Goal: Task Accomplishment & Management: Manage account settings

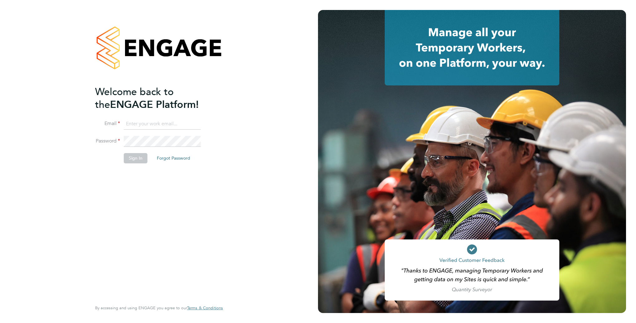
click at [138, 122] on input at bounding box center [162, 123] width 77 height 11
type input "Rachel.Johnson@ncclondon.ac.uk"
click at [127, 160] on button "Sign In" at bounding box center [136, 158] width 24 height 10
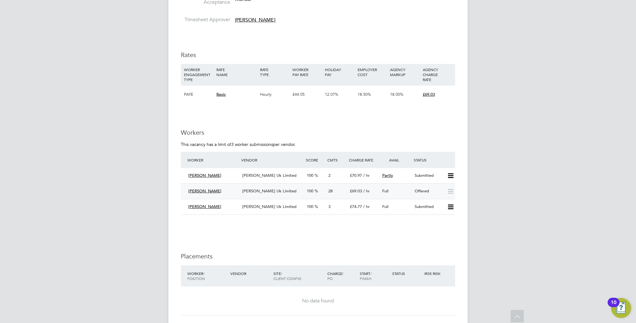
click at [269, 188] on span "Morgan Hunt Uk Limited" at bounding box center [269, 190] width 54 height 5
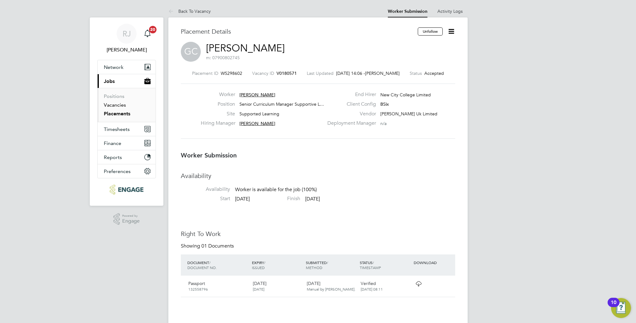
click at [112, 104] on link "Vacancies" at bounding box center [115, 105] width 22 height 6
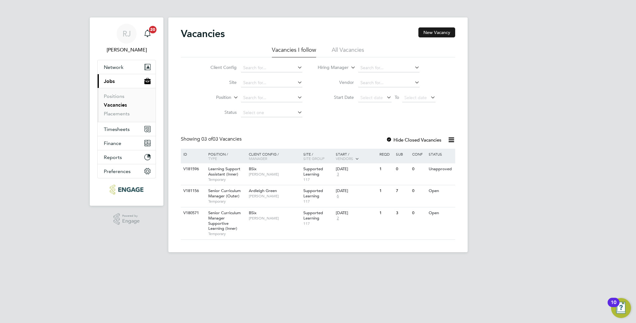
click at [431, 32] on button "New Vacancy" at bounding box center [436, 32] width 37 height 10
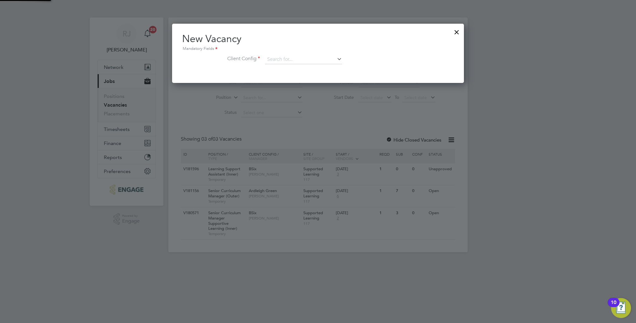
scroll to position [59, 292]
click at [336, 60] on icon at bounding box center [336, 59] width 0 height 9
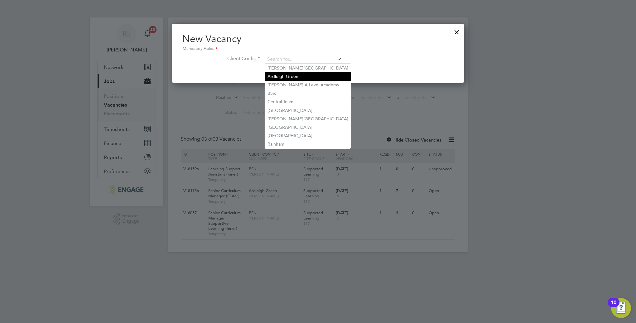
click at [277, 77] on li "Ardleigh Green" at bounding box center [308, 76] width 86 height 8
type input "Ardleigh Green"
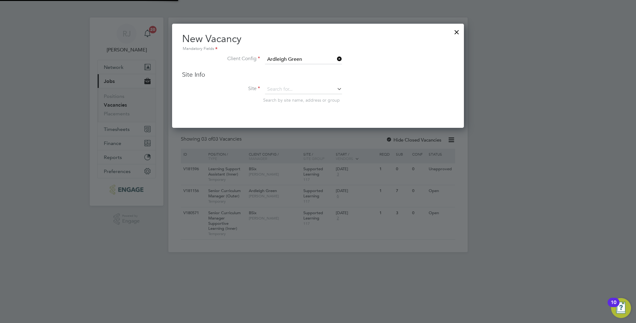
scroll to position [103, 292]
click at [318, 90] on input at bounding box center [303, 89] width 77 height 9
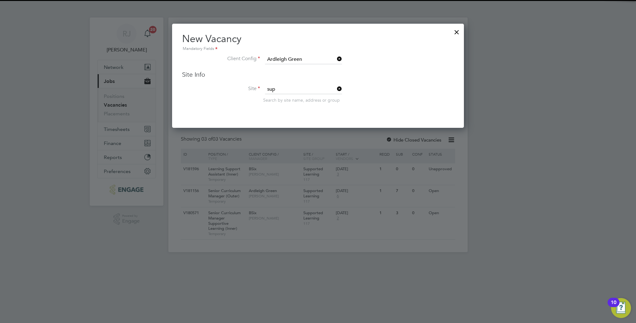
click at [304, 100] on li "Sup ported Learning" at bounding box center [303, 97] width 77 height 8
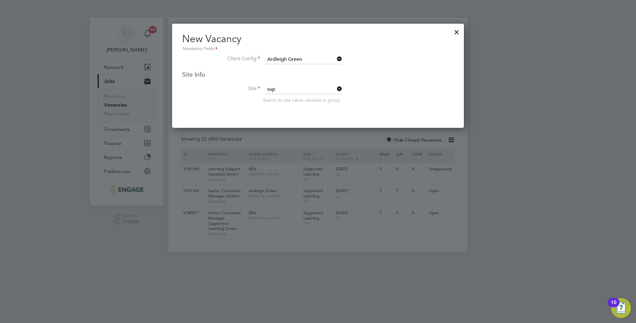
type input "Supported Learning"
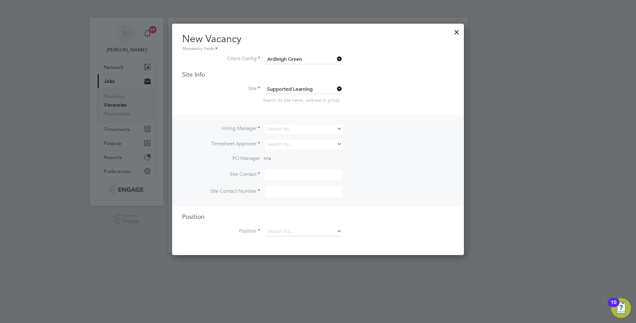
click at [336, 128] on icon at bounding box center [336, 128] width 0 height 9
click at [297, 138] on li "Rach el Johnson" at bounding box center [303, 137] width 77 height 8
type input "[PERSON_NAME]"
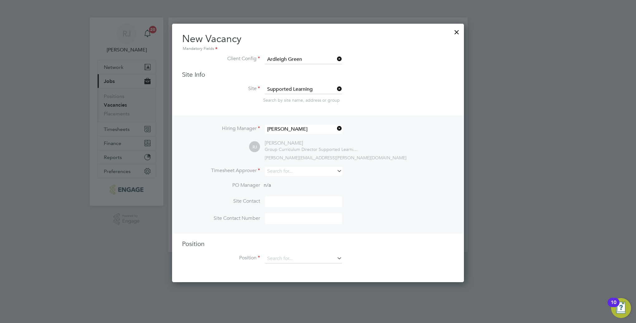
scroll to position [257, 292]
click at [282, 175] on div "Vacancies New Vacancy Vacancies I follow All Vacancies Client Config Site Posit…" at bounding box center [317, 134] width 299 height 235
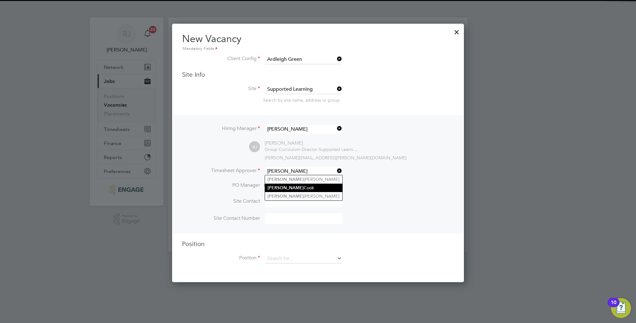
click at [273, 184] on li "Rachel Cook" at bounding box center [303, 188] width 77 height 8
type input "Rachel Cook"
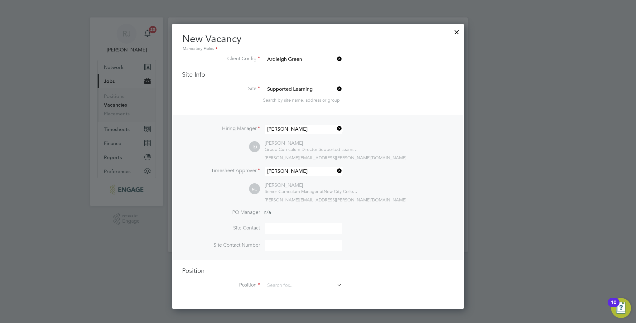
scroll to position [285, 292]
click at [336, 171] on icon at bounding box center [336, 170] width 0 height 9
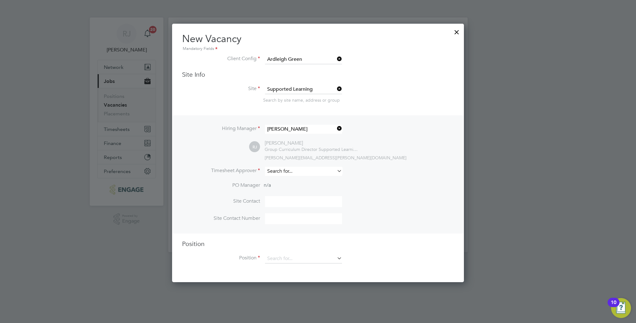
click at [327, 172] on input at bounding box center [303, 171] width 77 height 9
click at [298, 181] on li "Rachel Johnson" at bounding box center [303, 179] width 77 height 8
type input "[PERSON_NAME]"
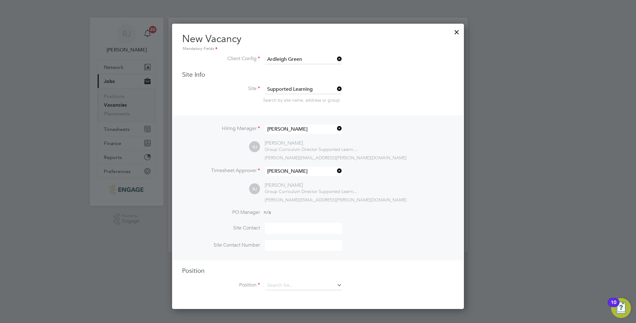
scroll to position [285, 292]
click at [336, 285] on icon at bounding box center [336, 284] width 0 height 9
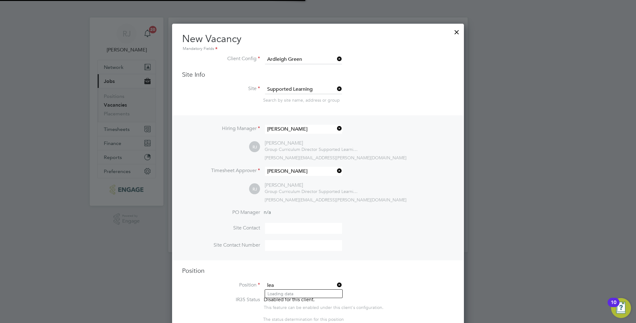
scroll to position [954, 292]
click at [322, 303] on li "Learning Support Assistant (Outer)" at bounding box center [322, 302] width 114 height 8
type input "Learning Support Assistant (Outer)"
type textarea "PURPOSE OF JOB: • To work as part of the Supported Learning Team to support and…"
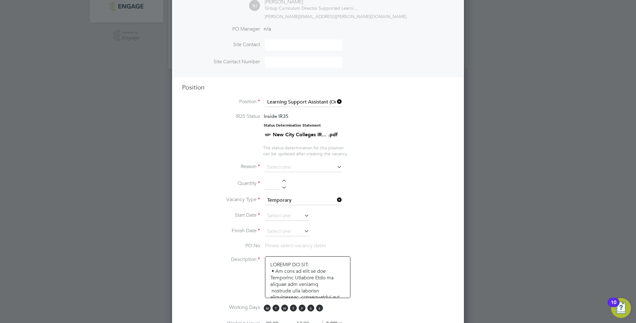
scroll to position [187, 0]
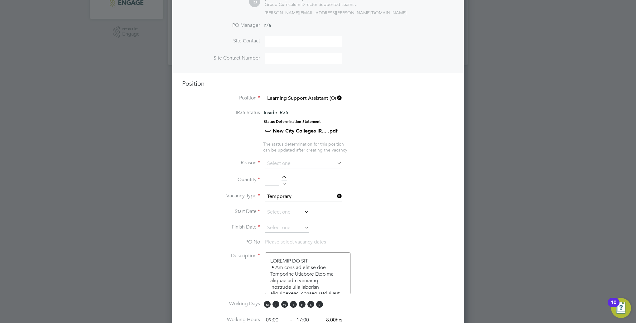
click at [336, 159] on icon at bounding box center [336, 163] width 0 height 9
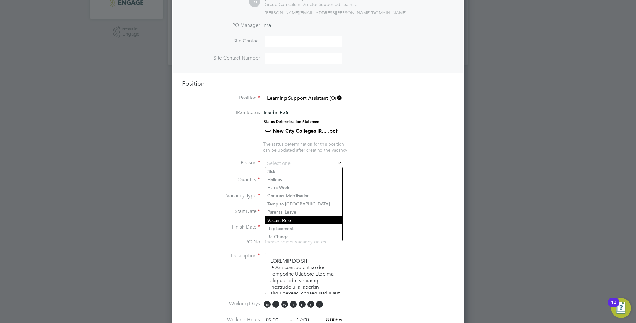
click at [285, 220] on li "Vacant Role" at bounding box center [303, 220] width 77 height 8
type input "Vacant Role"
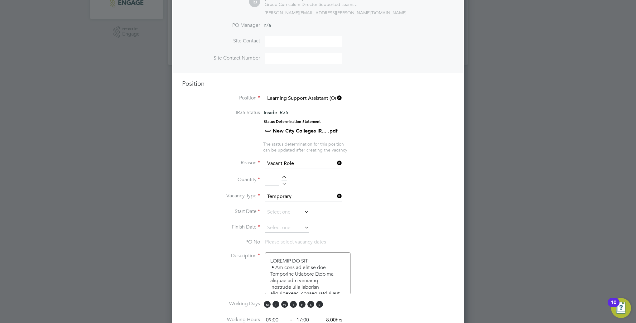
click at [368, 176] on li "Quantity" at bounding box center [318, 183] width 272 height 17
click at [285, 176] on div at bounding box center [283, 178] width 5 height 4
click at [283, 183] on div at bounding box center [283, 182] width 5 height 4
type input "1"
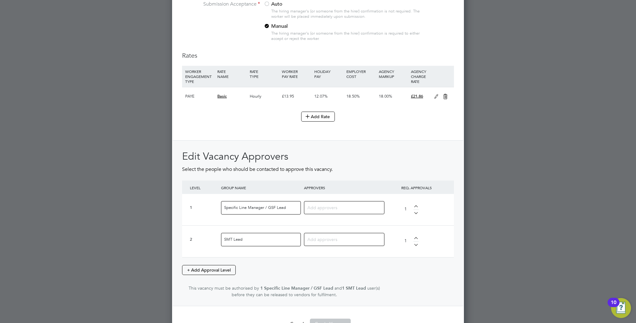
scroll to position [654, 0]
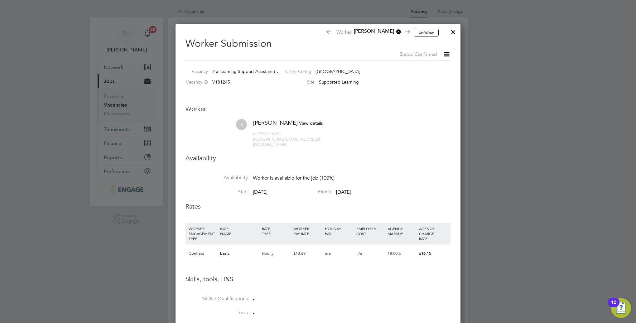
click at [454, 32] on div at bounding box center [452, 30] width 11 height 11
click at [423, 34] on button "Unfollow" at bounding box center [426, 33] width 25 height 8
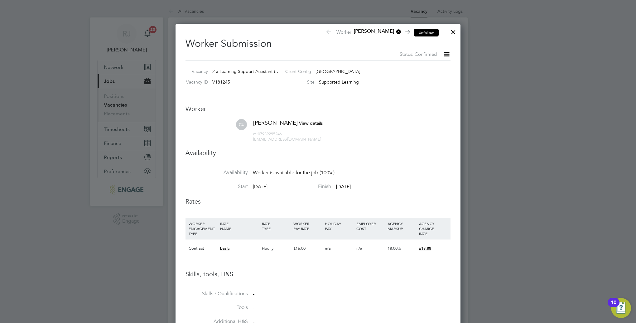
click at [423, 30] on button "Unfollow" at bounding box center [426, 33] width 25 height 8
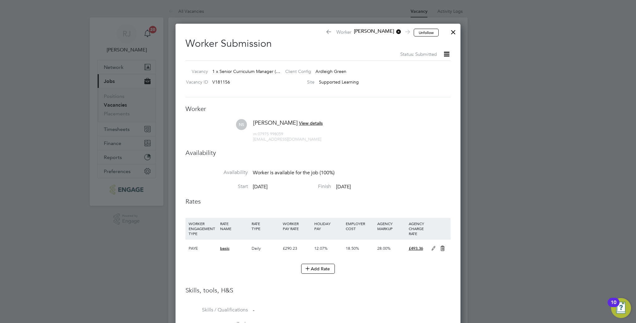
click at [454, 31] on div at bounding box center [452, 30] width 11 height 11
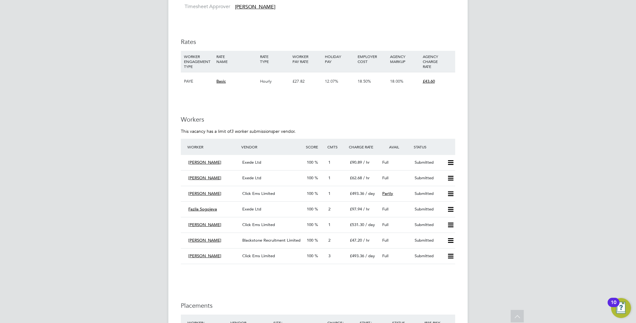
scroll to position [841, 0]
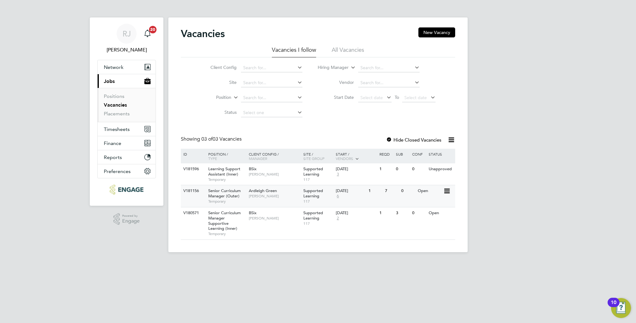
click at [267, 189] on span "Ardleigh Green" at bounding box center [263, 190] width 28 height 5
click at [311, 193] on span "Supported Learning" at bounding box center [313, 193] width 20 height 11
click at [310, 195] on span "Supported Learning" at bounding box center [313, 193] width 20 height 11
click at [308, 191] on span "Supported Learning" at bounding box center [313, 193] width 20 height 11
click at [309, 190] on span "Supported Learning" at bounding box center [313, 193] width 20 height 11
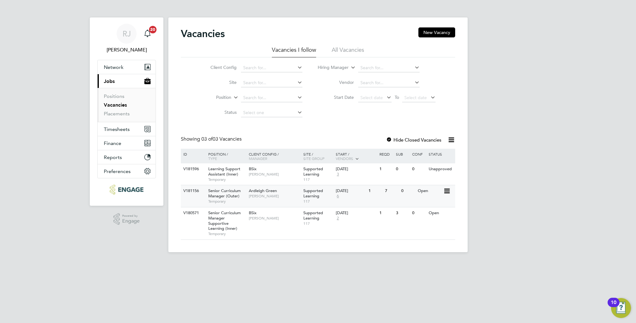
click at [314, 194] on span "Supported Learning" at bounding box center [313, 193] width 20 height 11
click at [314, 190] on span "Supported Learning" at bounding box center [313, 193] width 20 height 11
click at [310, 190] on span "Supported Learning" at bounding box center [313, 193] width 20 height 11
click at [232, 196] on span "Senior Curriculum Manager (Outer)" at bounding box center [224, 193] width 32 height 11
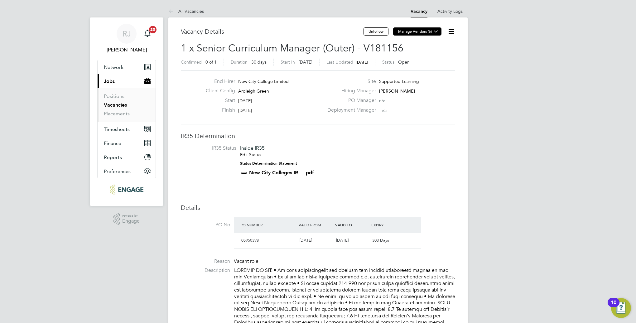
click at [437, 31] on icon at bounding box center [435, 31] width 5 height 5
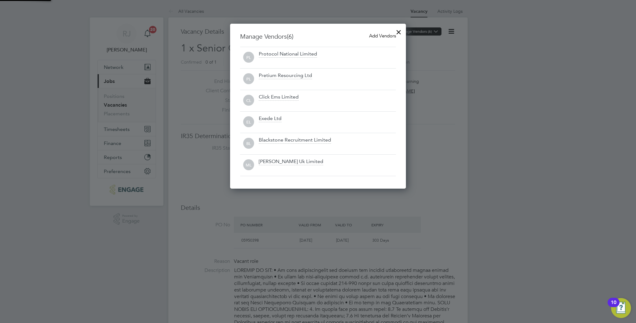
scroll to position [165, 176]
click at [400, 31] on div at bounding box center [398, 30] width 11 height 11
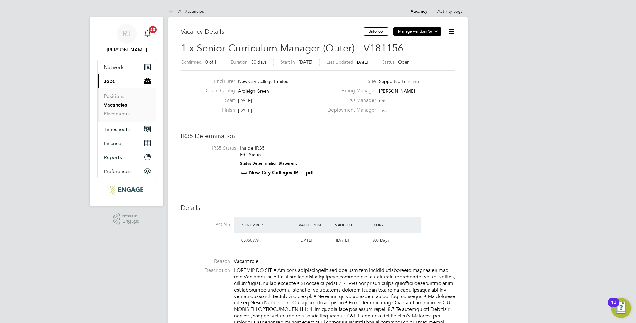
click at [437, 32] on icon at bounding box center [435, 31] width 5 height 5
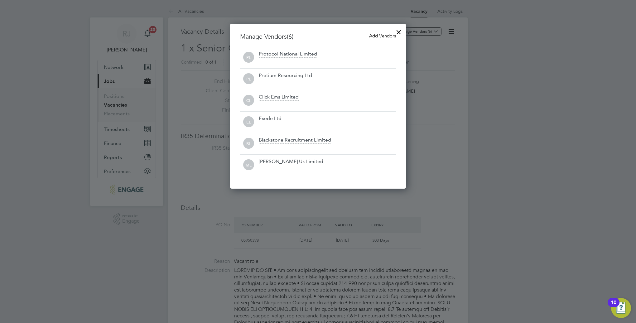
click at [399, 31] on div at bounding box center [398, 30] width 11 height 11
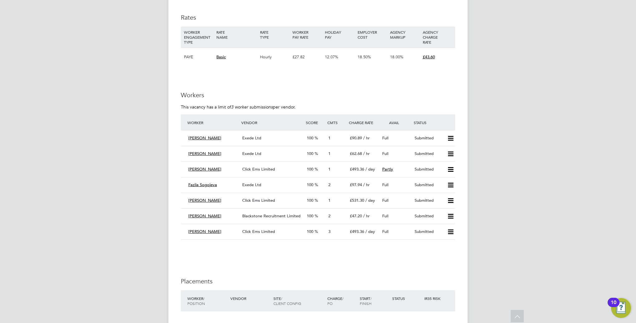
scroll to position [873, 0]
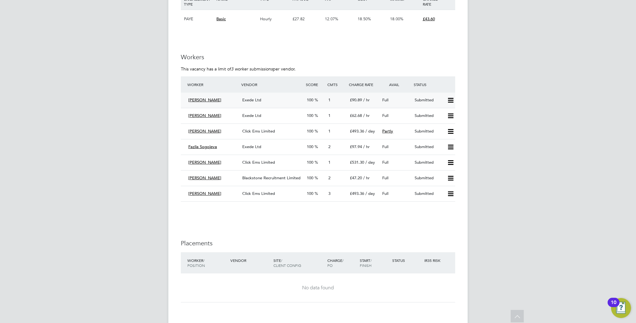
click at [195, 97] on span "[PERSON_NAME]" at bounding box center [204, 99] width 33 height 5
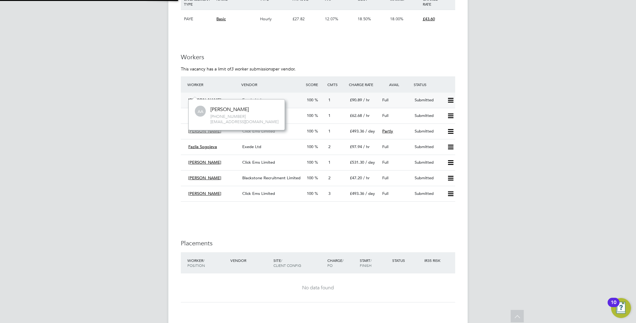
scroll to position [31, 94]
click at [251, 97] on span "Exede Ltd" at bounding box center [251, 99] width 19 height 5
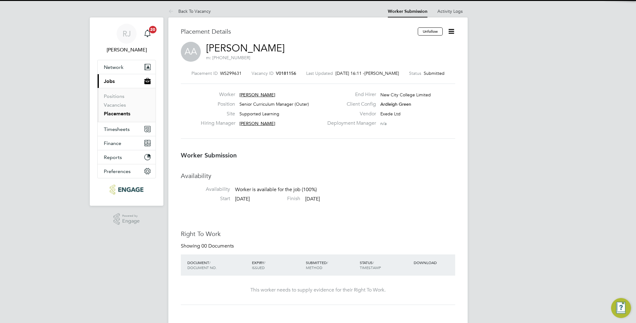
scroll to position [3, 3]
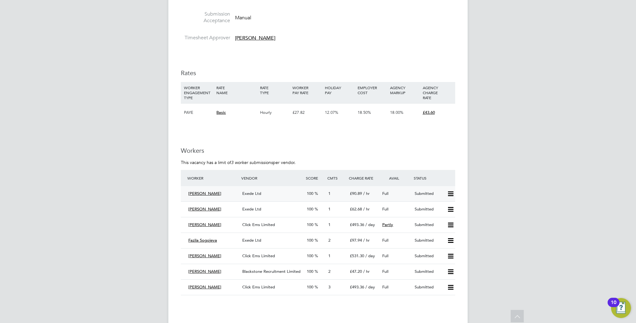
click at [251, 191] on span "Exede Ltd" at bounding box center [251, 193] width 19 height 5
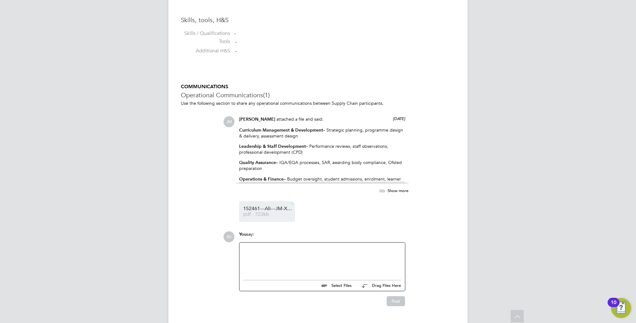
click at [273, 208] on span "152461---Ali---JM-Xede" at bounding box center [268, 208] width 50 height 5
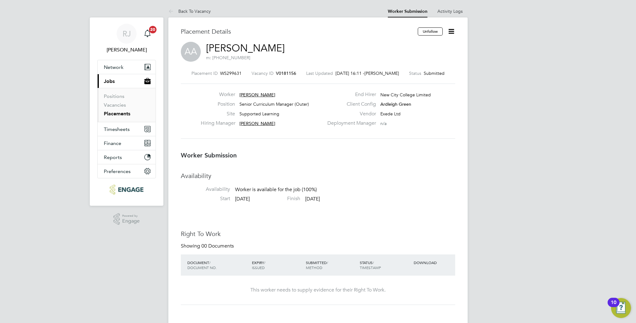
click at [452, 29] on icon at bounding box center [451, 31] width 8 height 8
click at [407, 67] on li "Reject" at bounding box center [425, 67] width 58 height 9
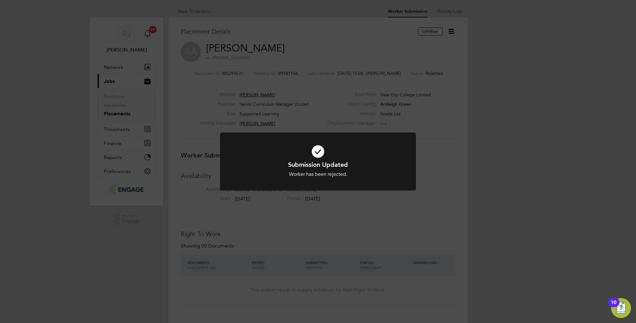
scroll to position [18, 44]
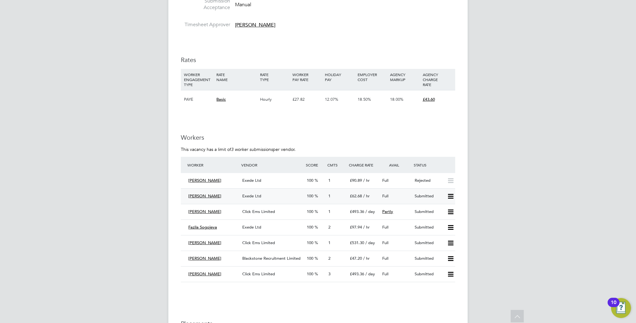
click at [256, 193] on span "Exede Ltd" at bounding box center [251, 195] width 19 height 5
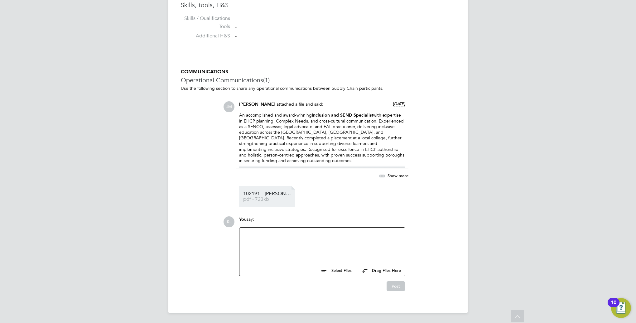
click at [271, 194] on span "102191---Cheryl---JM-Xede" at bounding box center [268, 193] width 50 height 5
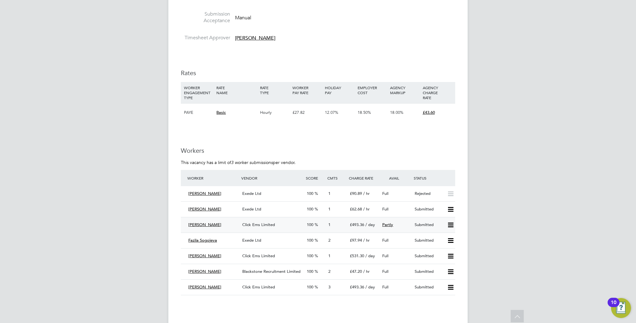
click at [259, 222] on span "Click Ems Limited" at bounding box center [258, 224] width 33 height 5
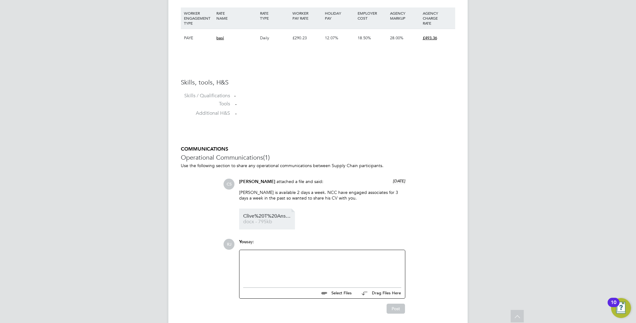
click at [266, 217] on span "Clive%20T%20Ansell%20Click%20CV%20(003)" at bounding box center [268, 216] width 50 height 5
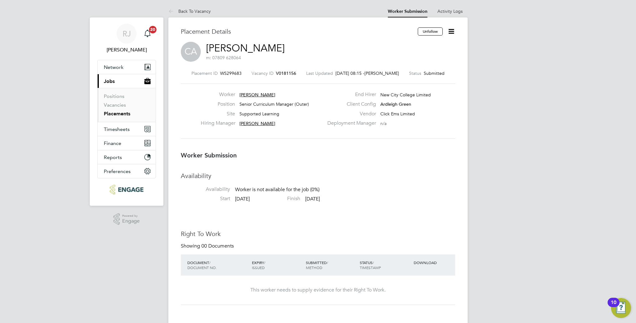
click at [455, 29] on icon at bounding box center [451, 31] width 8 height 8
click at [405, 67] on li "Reject" at bounding box center [425, 67] width 58 height 9
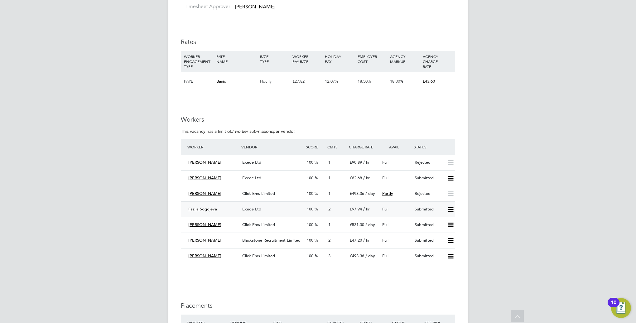
click at [253, 206] on span "Exede Ltd" at bounding box center [251, 208] width 19 height 5
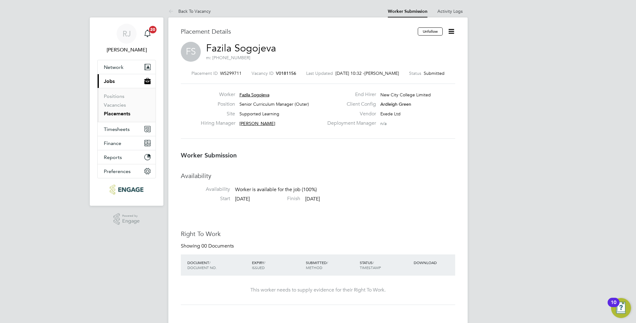
click at [453, 31] on icon at bounding box center [451, 31] width 8 height 8
click at [408, 66] on li "Reject" at bounding box center [425, 67] width 58 height 9
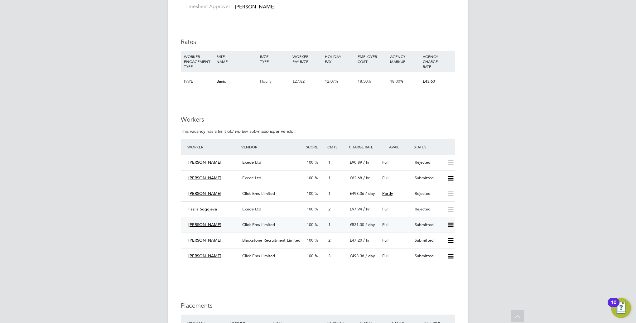
click at [250, 222] on span "Click Ems Limited" at bounding box center [258, 224] width 33 height 5
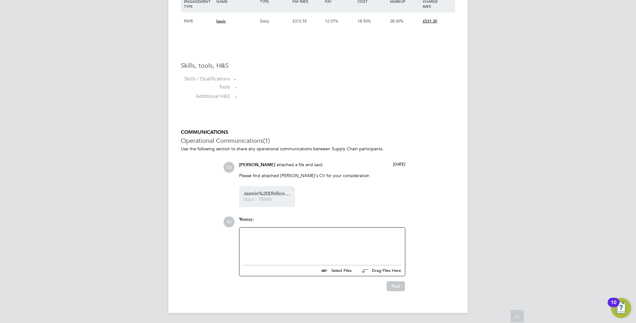
click at [258, 192] on span "Jasmin%20Dhillon%20Click%20CV%20(2)%20curriculum%20(002)" at bounding box center [268, 193] width 50 height 5
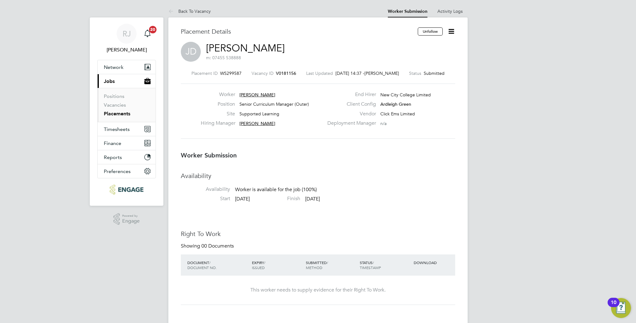
click at [454, 32] on icon at bounding box center [451, 31] width 8 height 8
click at [406, 67] on li "Reject" at bounding box center [425, 67] width 58 height 9
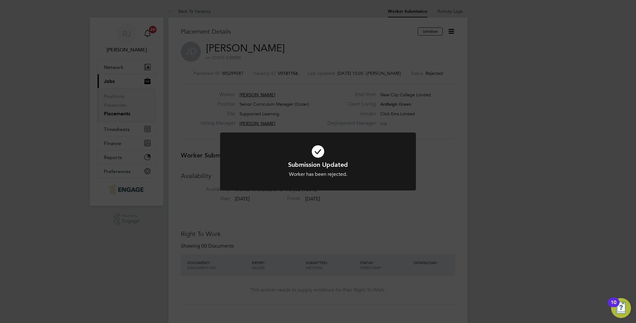
scroll to position [18, 44]
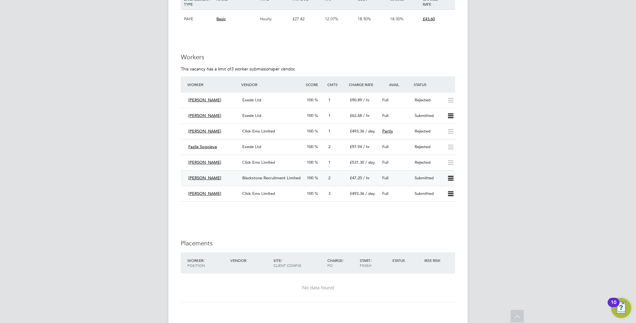
click at [259, 175] on span "Blackstone Recruitment Limited" at bounding box center [271, 177] width 58 height 5
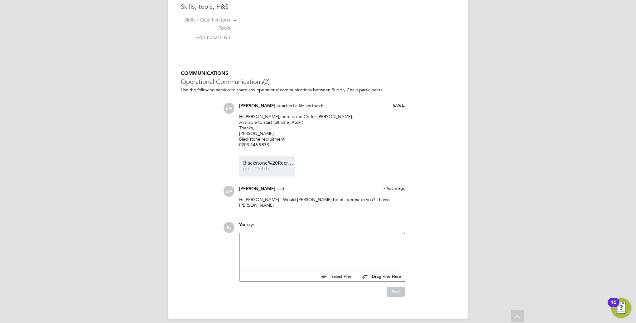
click at [257, 165] on span "Blackstone%20Recruitment%20CV%20-%20JOANNE%20LITTLE" at bounding box center [268, 163] width 50 height 5
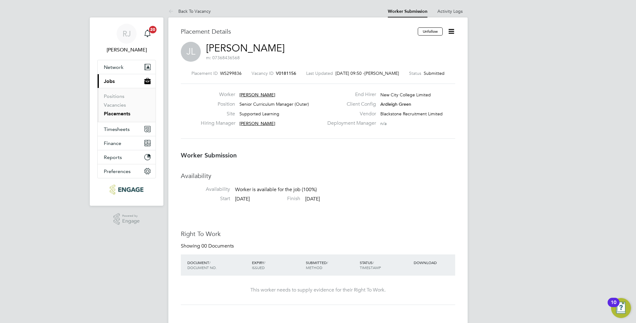
click at [455, 29] on icon at bounding box center [451, 31] width 8 height 8
click at [405, 67] on li "Reject" at bounding box center [425, 67] width 58 height 9
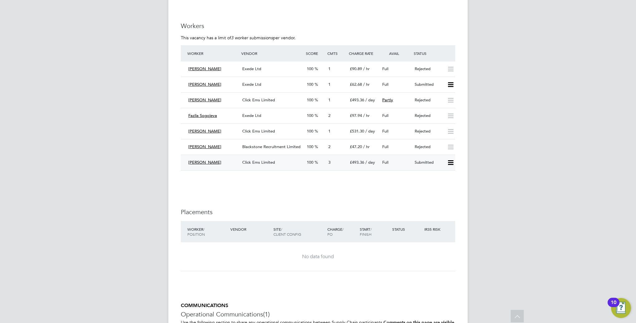
click at [258, 160] on span "Click Ems Limited" at bounding box center [258, 162] width 33 height 5
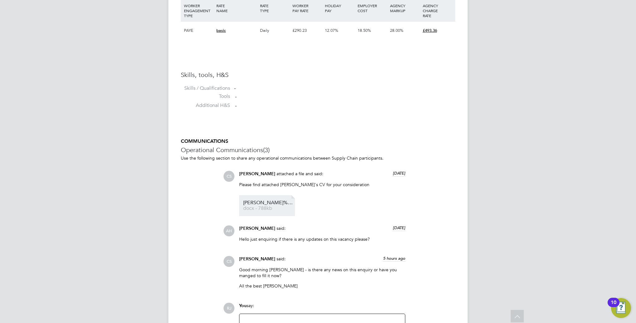
click at [265, 209] on span "docx - 788kb" at bounding box center [268, 208] width 50 height 5
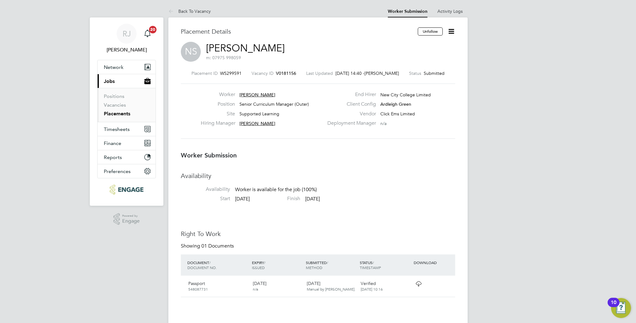
click at [452, 32] on icon at bounding box center [451, 31] width 8 height 8
click at [408, 67] on li "Reject" at bounding box center [425, 67] width 58 height 9
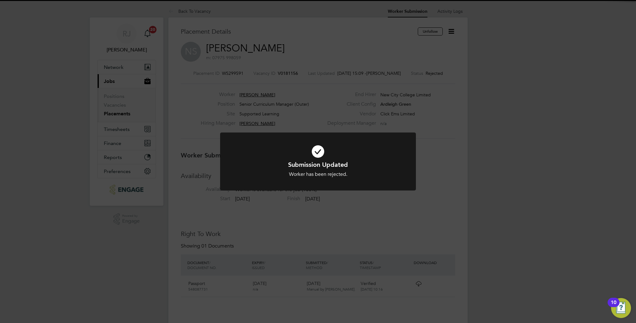
scroll to position [6, 32]
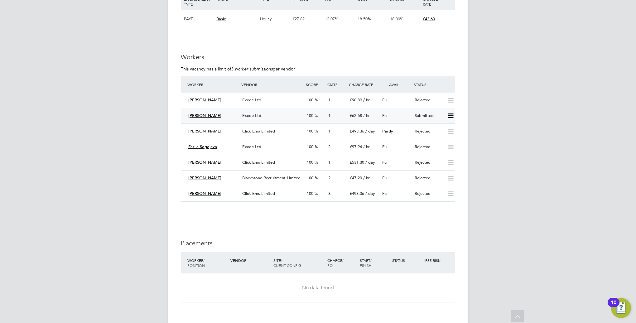
click at [251, 113] on span "Exede Ltd" at bounding box center [251, 115] width 19 height 5
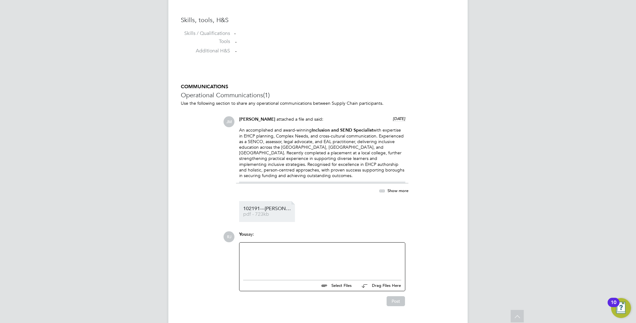
click at [257, 209] on span "102191---Cheryl---JM-Xede" at bounding box center [268, 208] width 50 height 5
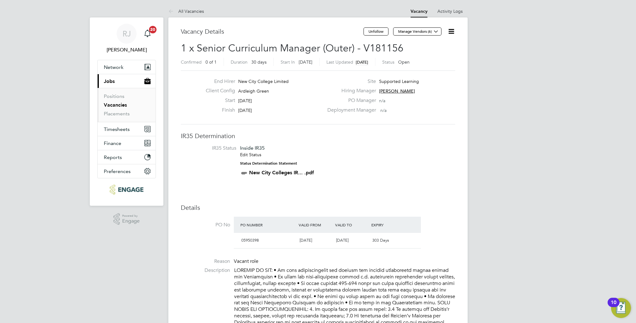
click at [453, 30] on icon at bounding box center [451, 31] width 8 height 8
click at [432, 46] on li "Edit Vacancy" at bounding box center [436, 46] width 36 height 9
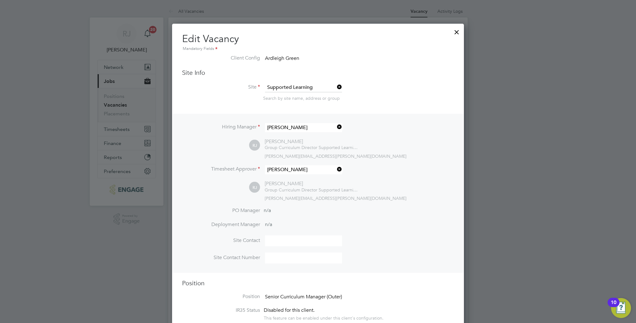
click at [457, 31] on div at bounding box center [456, 30] width 11 height 11
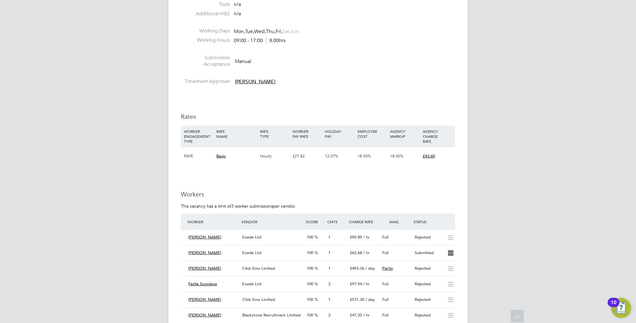
scroll to position [779, 0]
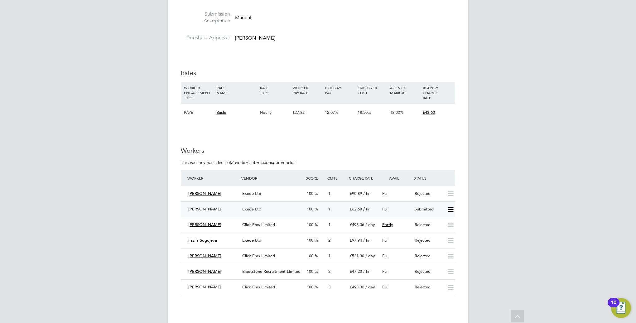
click at [253, 206] on span "Exede Ltd" at bounding box center [251, 208] width 19 height 5
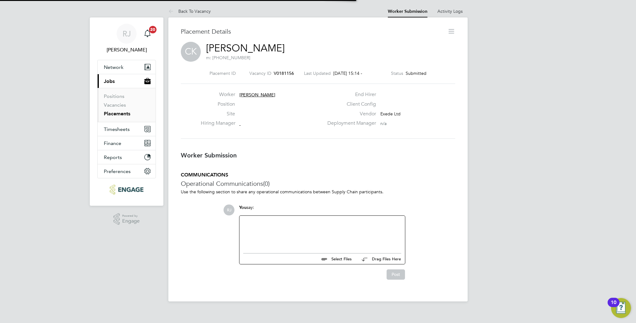
scroll to position [6, 35]
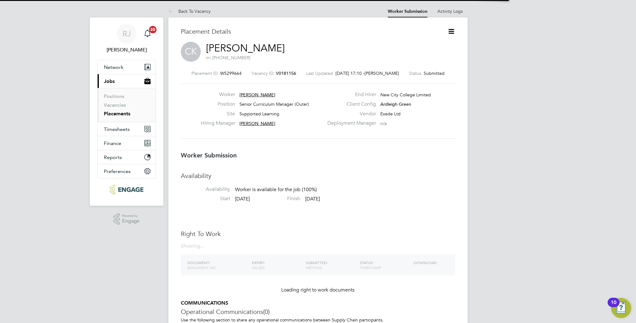
click at [262, 228] on div "Availability Availability Worker is available for the job (100%) Start 22 Sep 2…" at bounding box center [318, 236] width 274 height 128
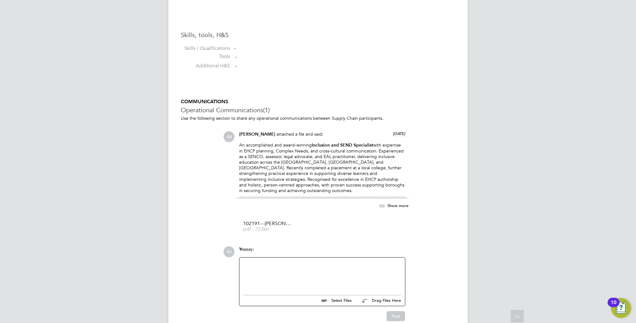
scroll to position [514, 0]
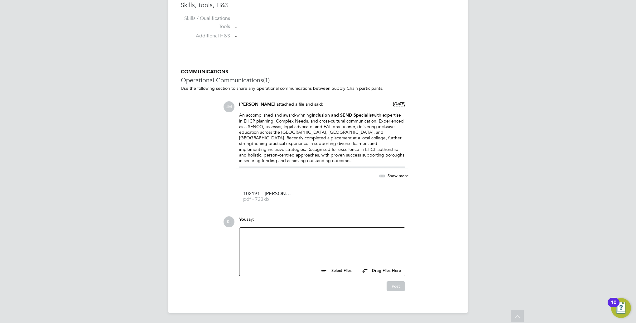
click at [251, 237] on div at bounding box center [322, 244] width 158 height 27
click at [341, 241] on div "Please can we interview Cheryl online on Friday" at bounding box center [322, 240] width 158 height 6
click at [394, 287] on button "Post" at bounding box center [395, 286] width 18 height 10
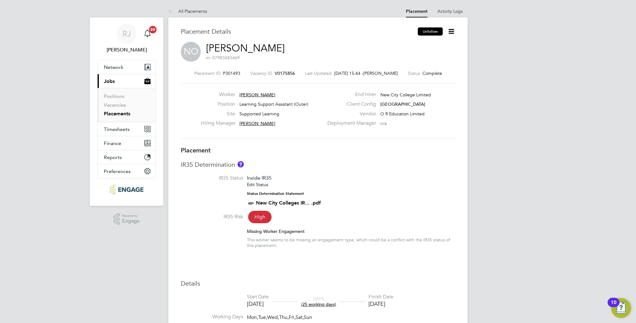
click at [427, 30] on button "Unfollow" at bounding box center [430, 31] width 25 height 8
click at [455, 32] on icon at bounding box center [451, 31] width 8 height 8
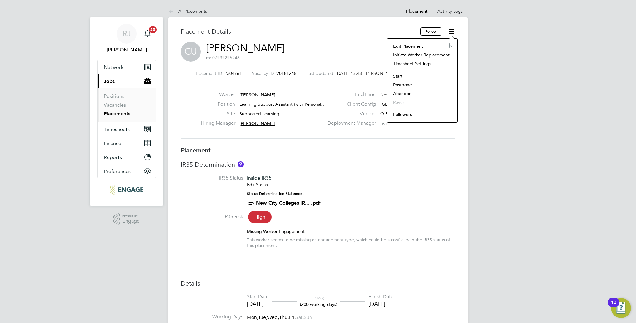
click at [399, 113] on li "Followers" at bounding box center [422, 114] width 64 height 9
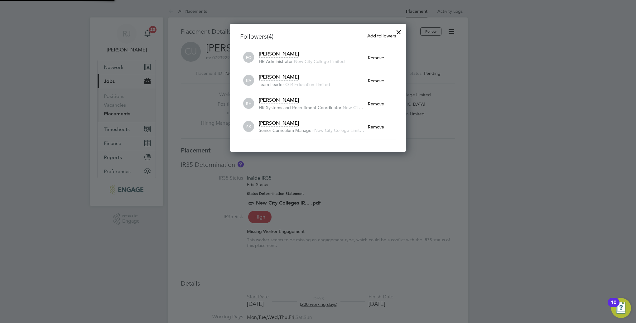
scroll to position [3, 3]
click at [399, 34] on div at bounding box center [398, 30] width 11 height 11
